Goal: Navigation & Orientation: Find specific page/section

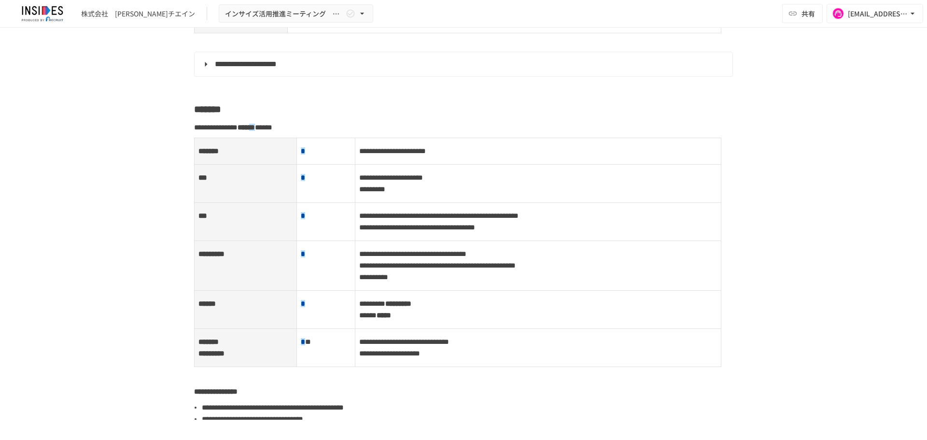
scroll to position [902, 0]
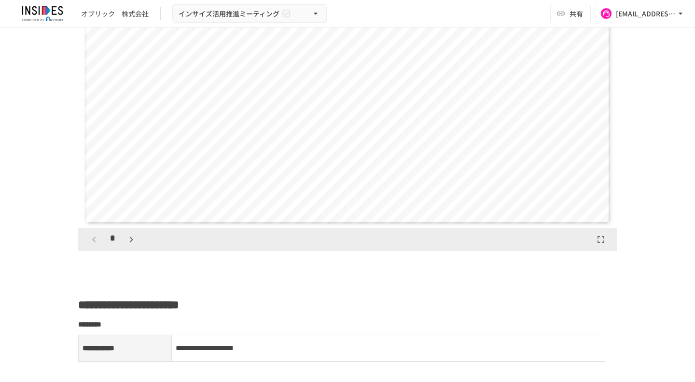
scroll to position [519, 0]
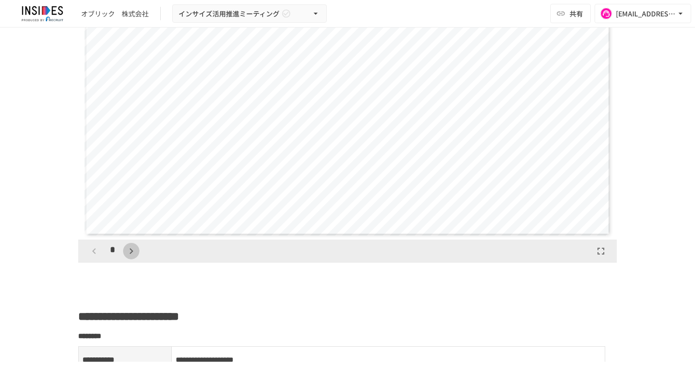
click at [130, 252] on icon "button" at bounding box center [132, 251] width 12 height 12
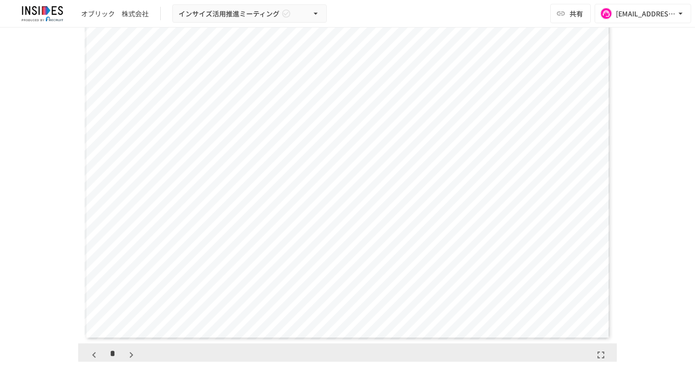
scroll to position [414, 0]
click at [126, 350] on icon "button" at bounding box center [132, 356] width 12 height 12
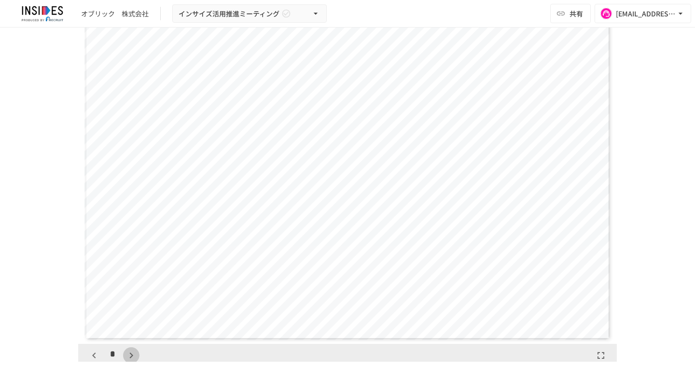
click at [126, 350] on icon "button" at bounding box center [132, 356] width 12 height 12
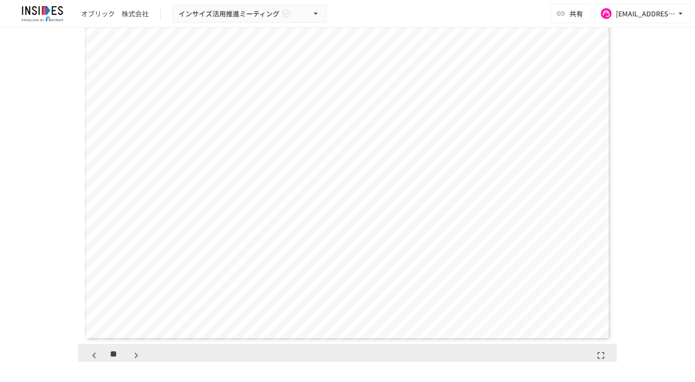
click at [122, 350] on div "**" at bounding box center [115, 355] width 58 height 16
click at [128, 352] on button "button" at bounding box center [136, 355] width 16 height 16
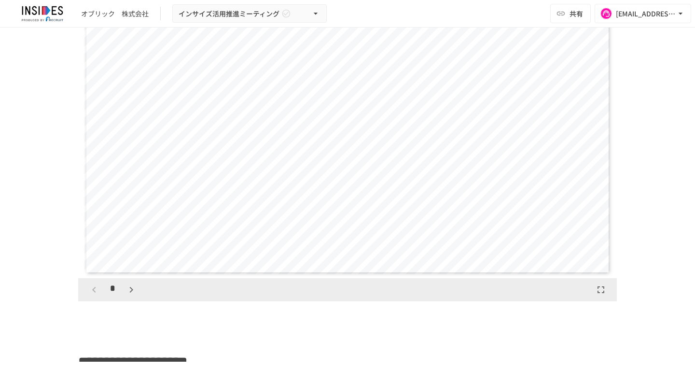
scroll to position [1533, 0]
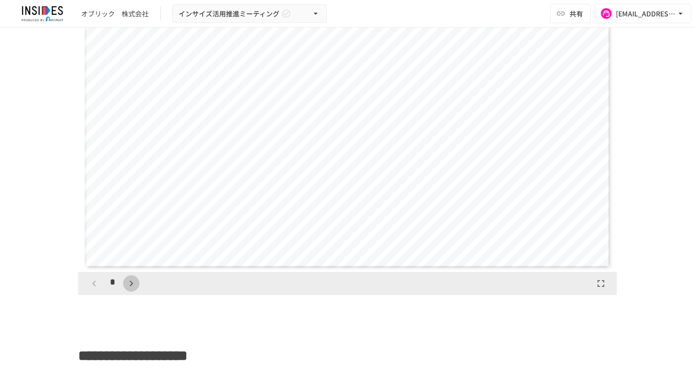
click at [133, 292] on button "button" at bounding box center [131, 283] width 16 height 16
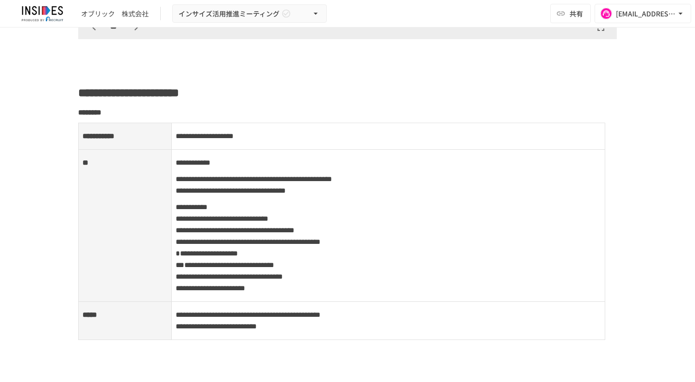
scroll to position [741, 0]
